Goal: Information Seeking & Learning: Learn about a topic

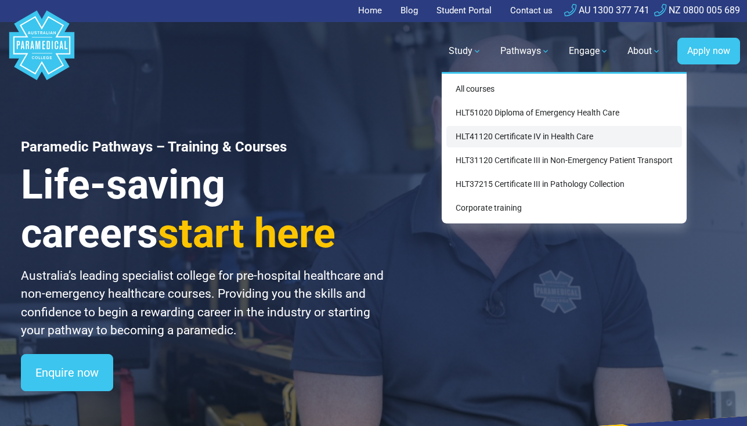
click at [490, 138] on link "HLT41120 Certificate IV in Health Care" at bounding box center [564, 136] width 236 height 21
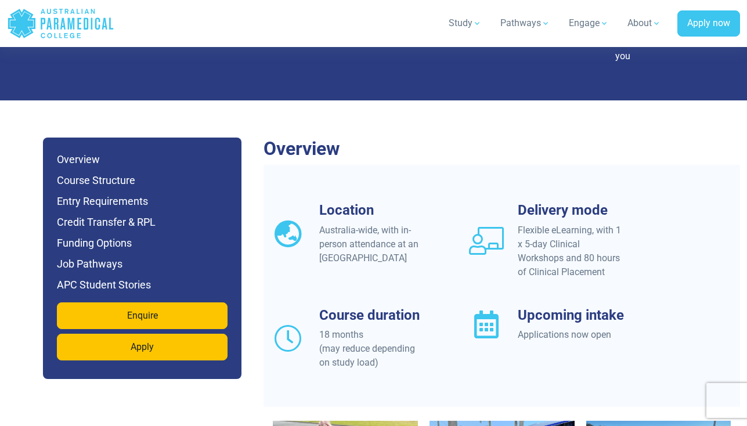
scroll to position [887, 0]
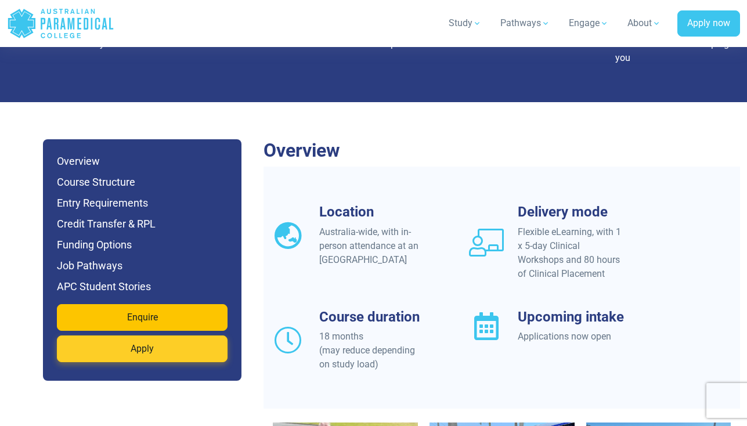
click at [158, 335] on link "Apply" at bounding box center [142, 348] width 171 height 27
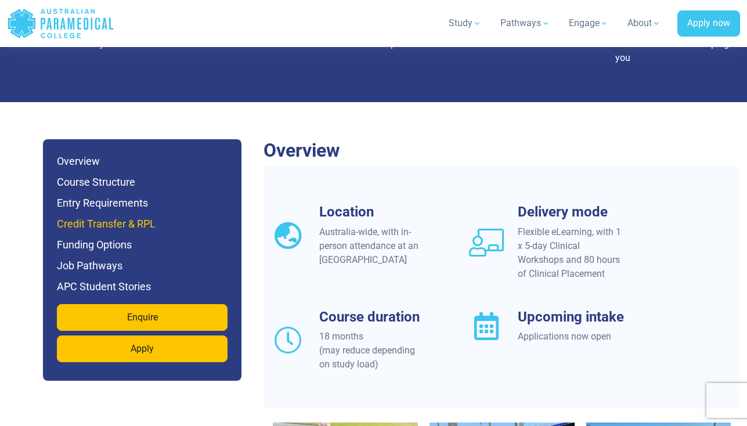
click at [110, 216] on h6 "Credit Transfer & RPL" at bounding box center [142, 224] width 171 height 16
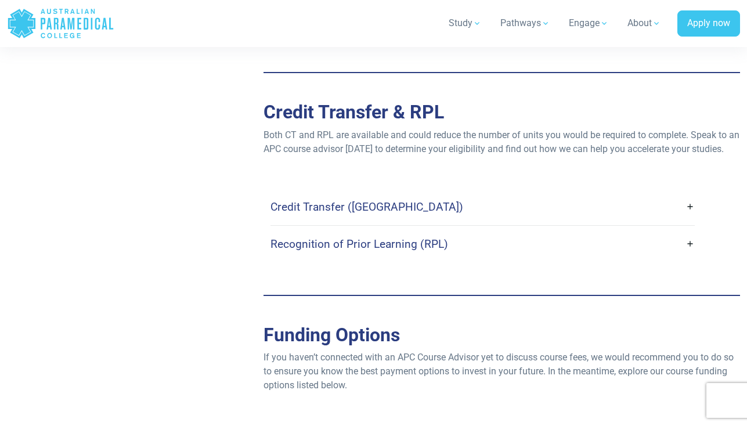
scroll to position [2627, 0]
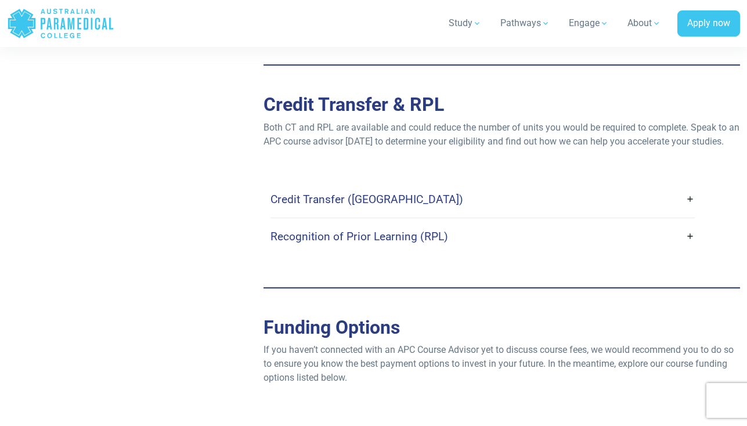
click at [690, 186] on link "Credit Transfer (CT)" at bounding box center [482, 199] width 424 height 27
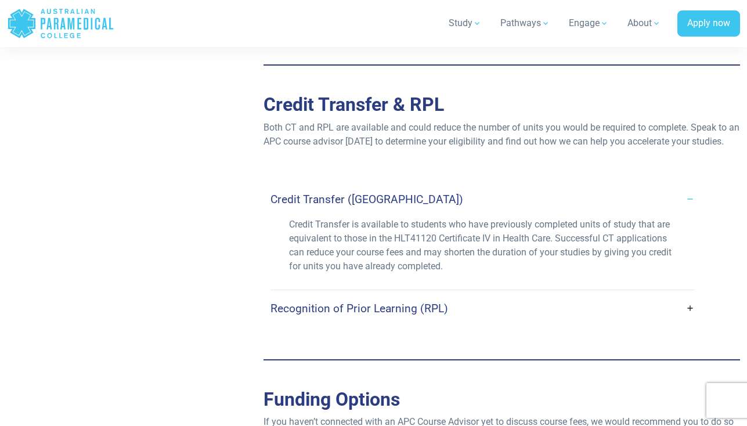
scroll to position [2662, 0]
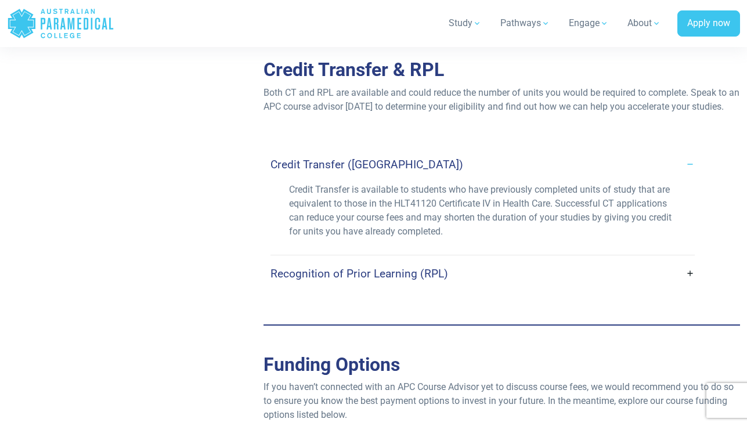
click at [687, 260] on link "Recognition of Prior Learning (RPL)" at bounding box center [482, 273] width 424 height 27
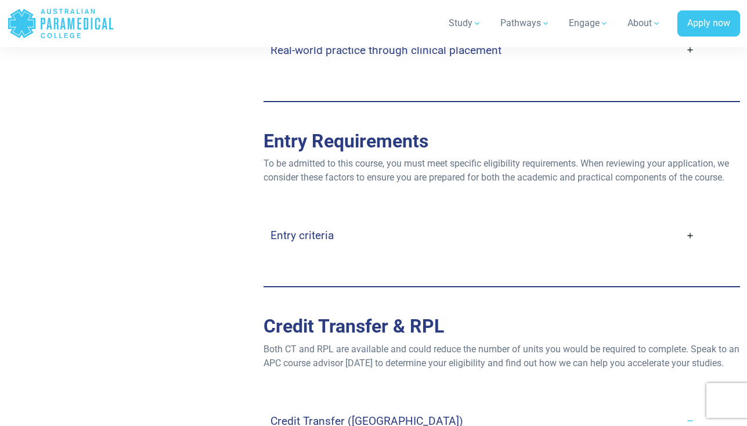
scroll to position [2408, 0]
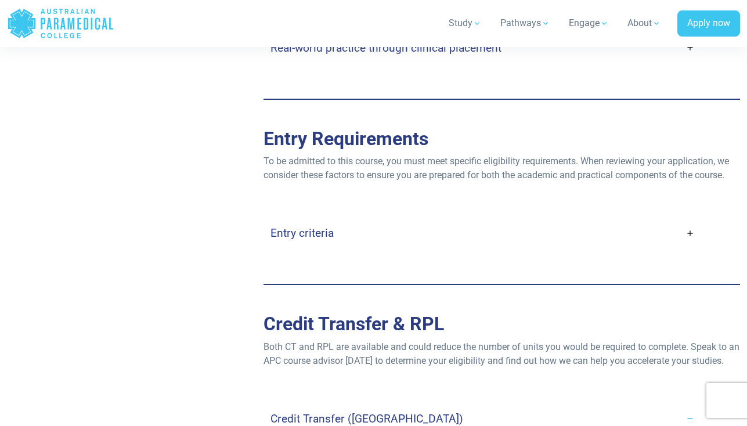
click at [683, 219] on link "Entry criteria" at bounding box center [482, 232] width 424 height 27
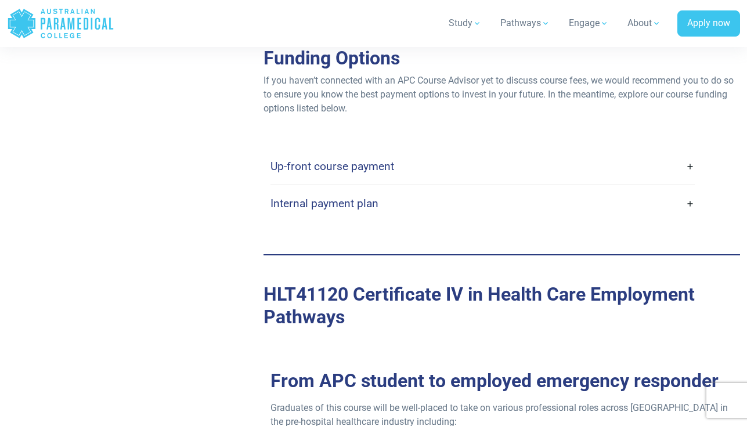
scroll to position [3521, 0]
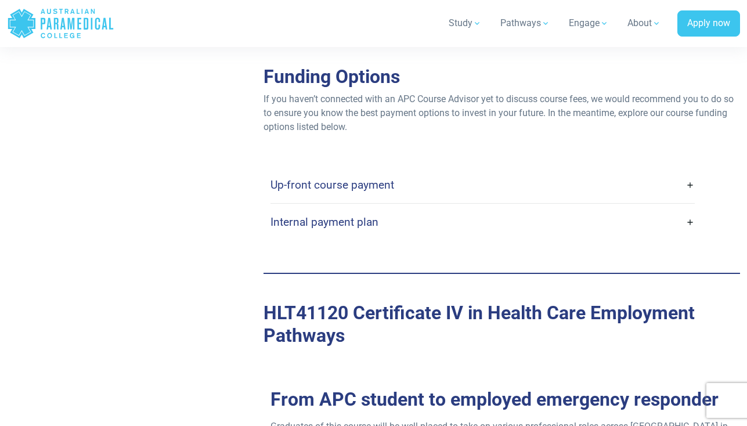
click at [690, 208] on link "Internal payment plan" at bounding box center [482, 221] width 424 height 27
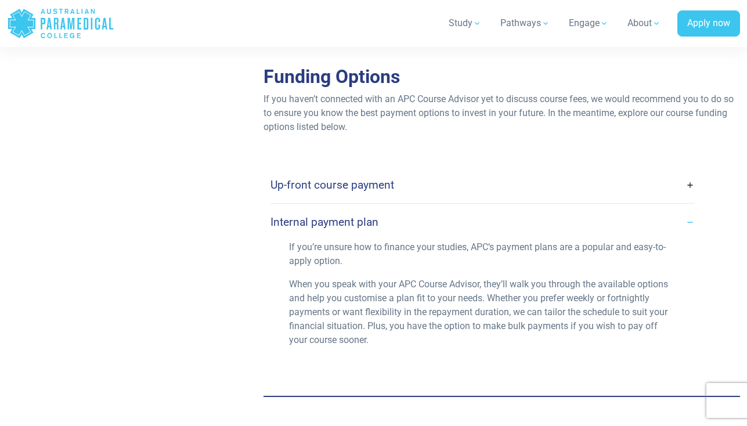
click at [701, 167] on div "Up-front course payment Many students choose to pay for their course upfront as…" at bounding box center [501, 265] width 463 height 197
click at [689, 171] on link "Up-front course payment" at bounding box center [482, 184] width 424 height 27
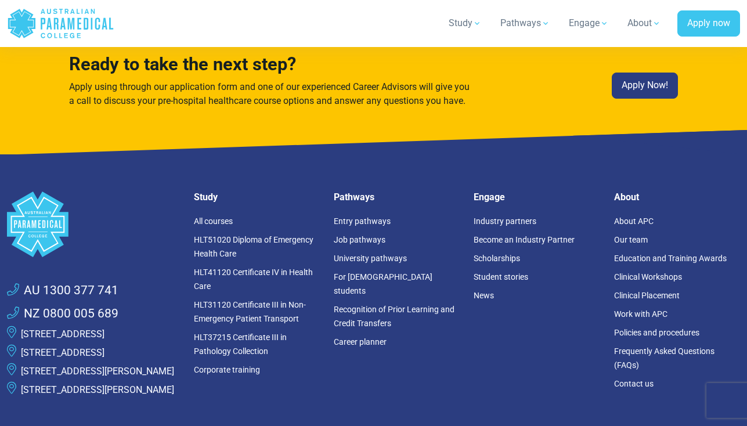
scroll to position [7120, 0]
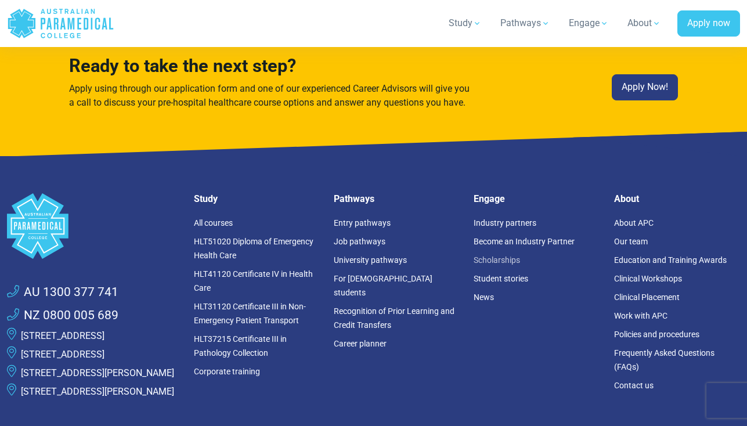
click at [513, 255] on link "Scholarships" at bounding box center [497, 259] width 46 height 9
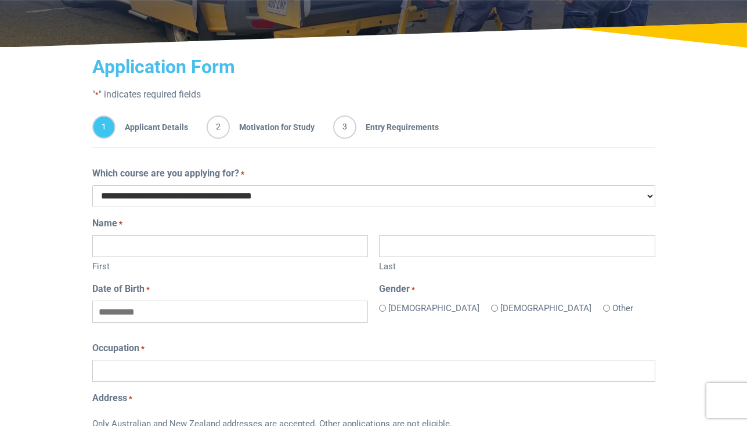
scroll to position [192, 0]
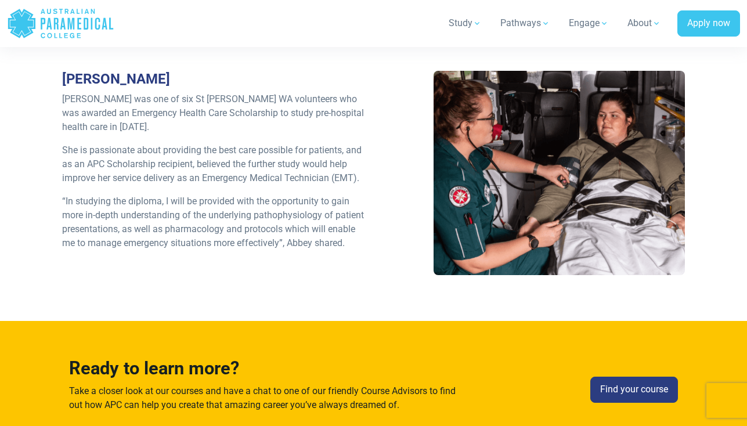
scroll to position [1614, 0]
